Goal: Find specific page/section: Find specific page/section

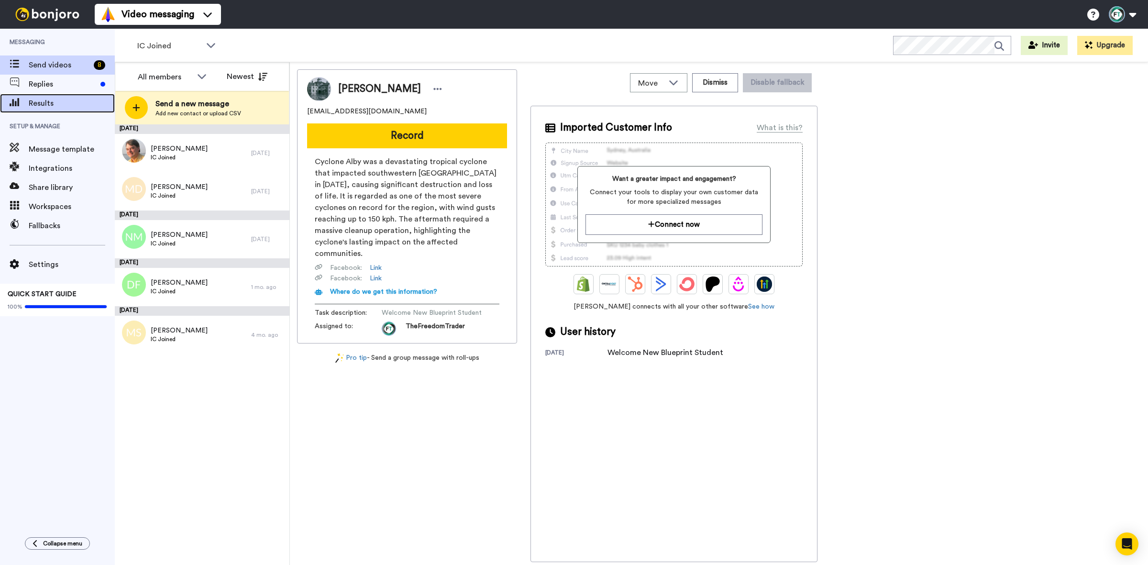
click at [63, 97] on div "Results" at bounding box center [57, 103] width 115 height 19
